Goal: Task Accomplishment & Management: Manage account settings

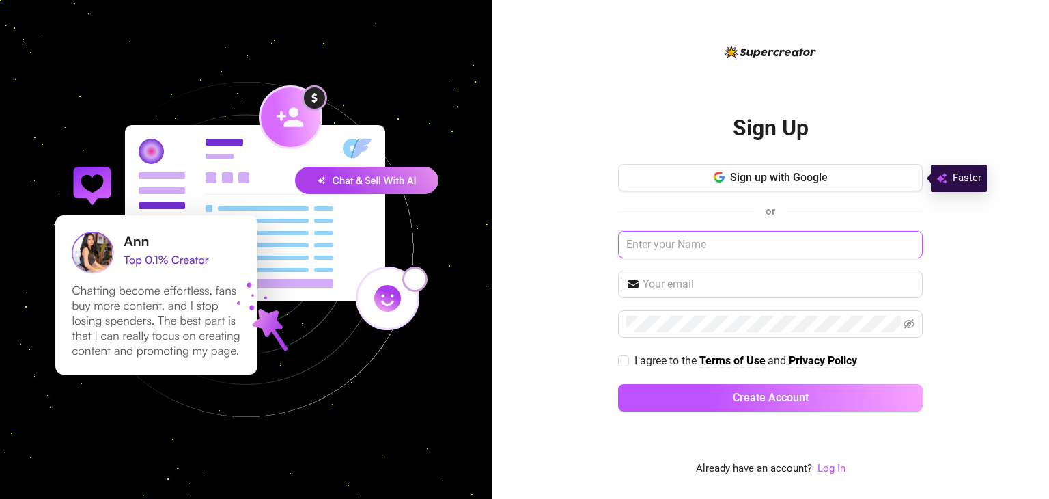
click at [732, 249] on input "text" at bounding box center [770, 244] width 305 height 27
click at [828, 469] on link "Log In" at bounding box center [832, 468] width 28 height 12
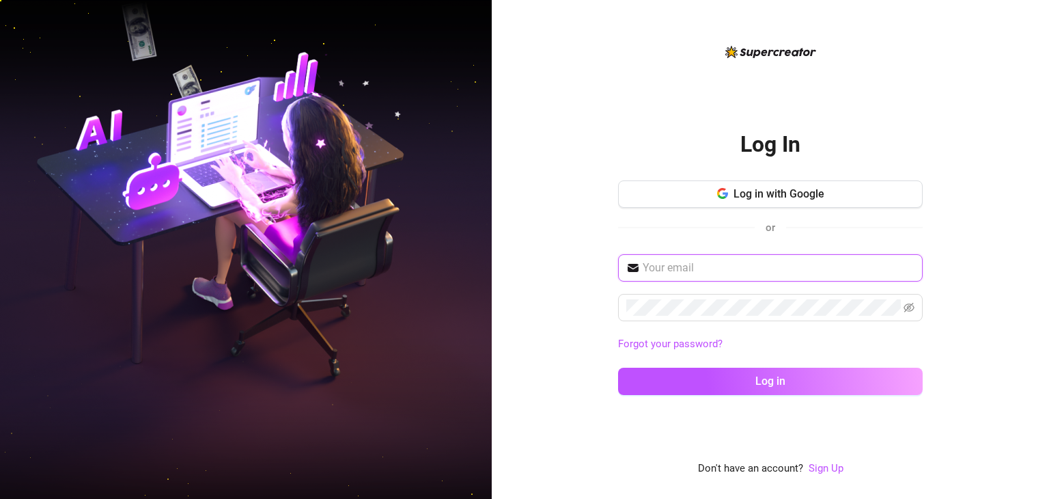
click at [806, 271] on input "text" at bounding box center [779, 268] width 272 height 16
paste input "[EMAIL_ADDRESS][DOMAIN_NAME]"
type input "[EMAIL_ADDRESS][DOMAIN_NAME]"
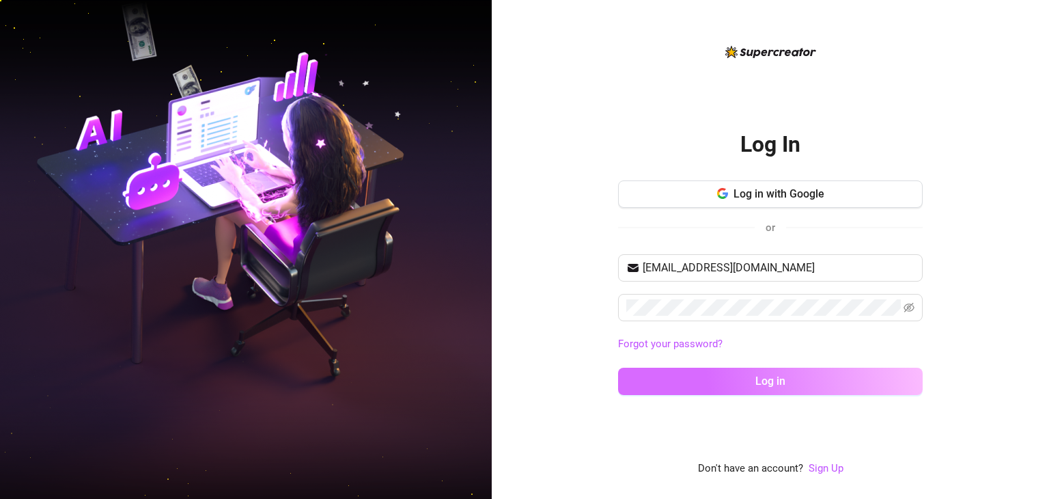
click at [697, 387] on button "Log in" at bounding box center [770, 380] width 305 height 27
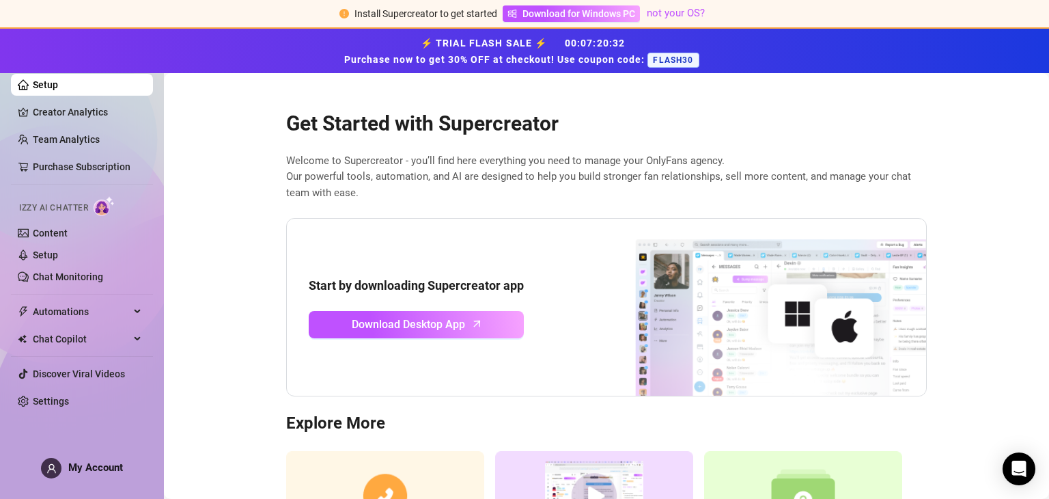
click at [971, 59] on div "⚡ TRIAL FLASH SALE ⚡ 00 : 07 : 20 : 32 Purchase now to get 30% OFF at checkout!…" at bounding box center [524, 50] width 1033 height 33
